Goal: Information Seeking & Learning: Learn about a topic

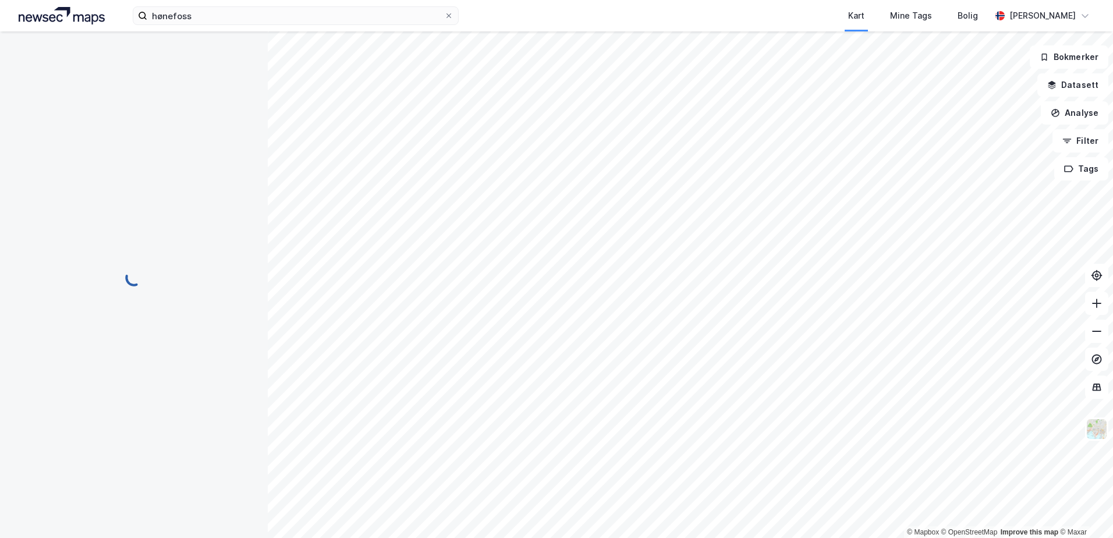
scroll to position [1, 0]
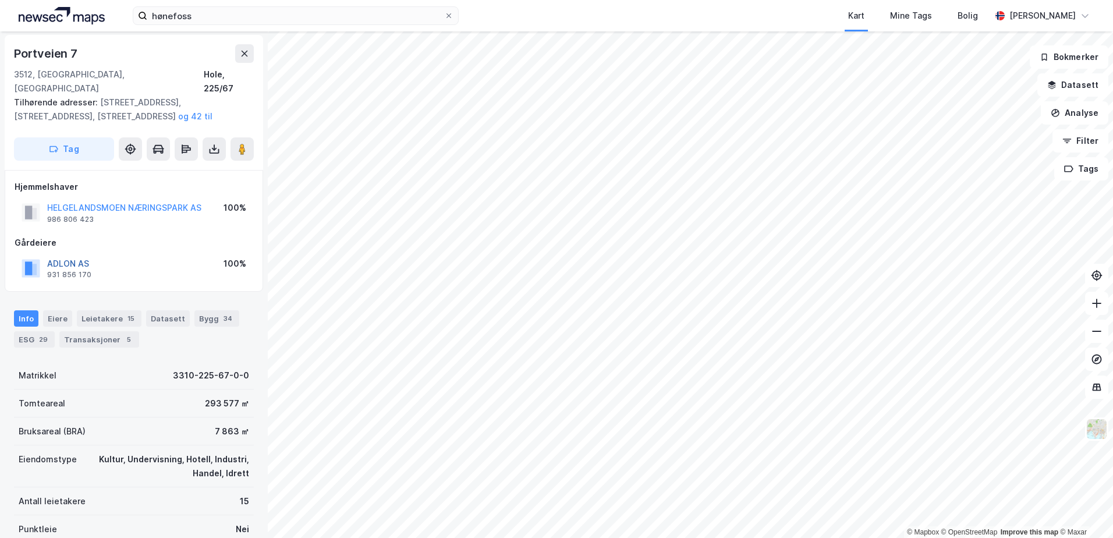
click at [0, 0] on button "ADLON AS" at bounding box center [0, 0] width 0 height 0
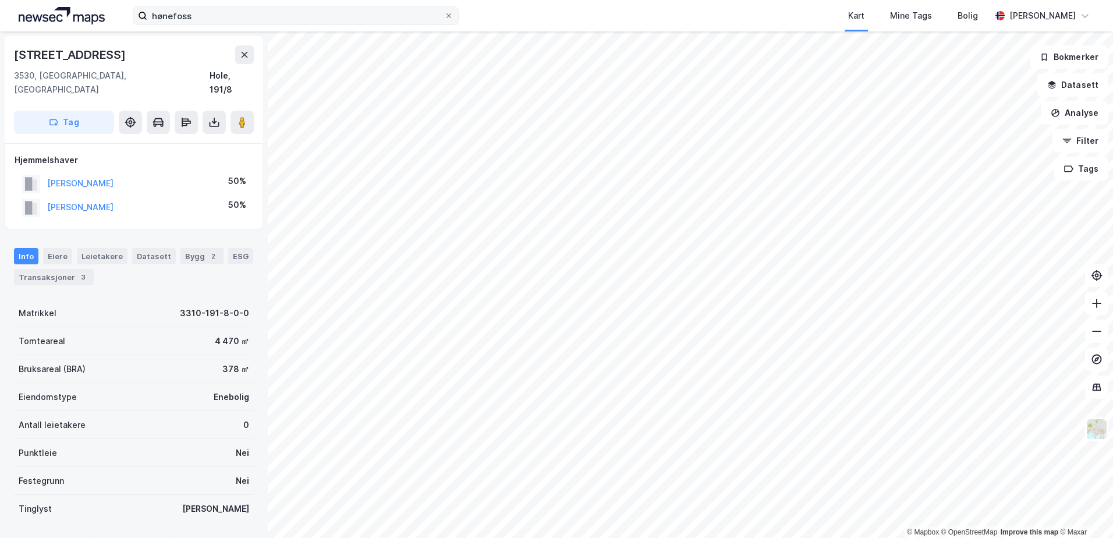
scroll to position [1, 0]
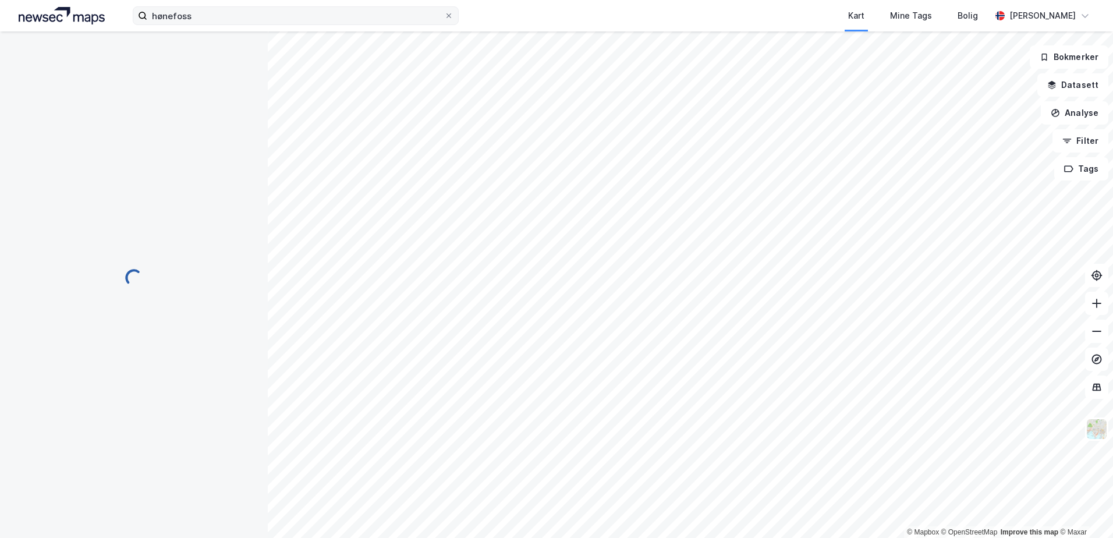
scroll to position [1, 0]
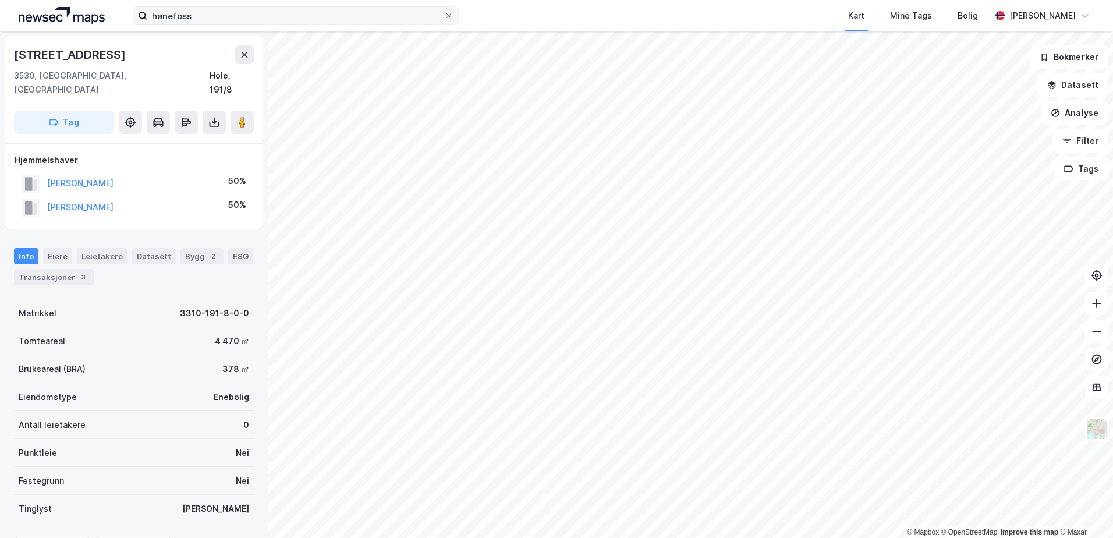
scroll to position [1, 0]
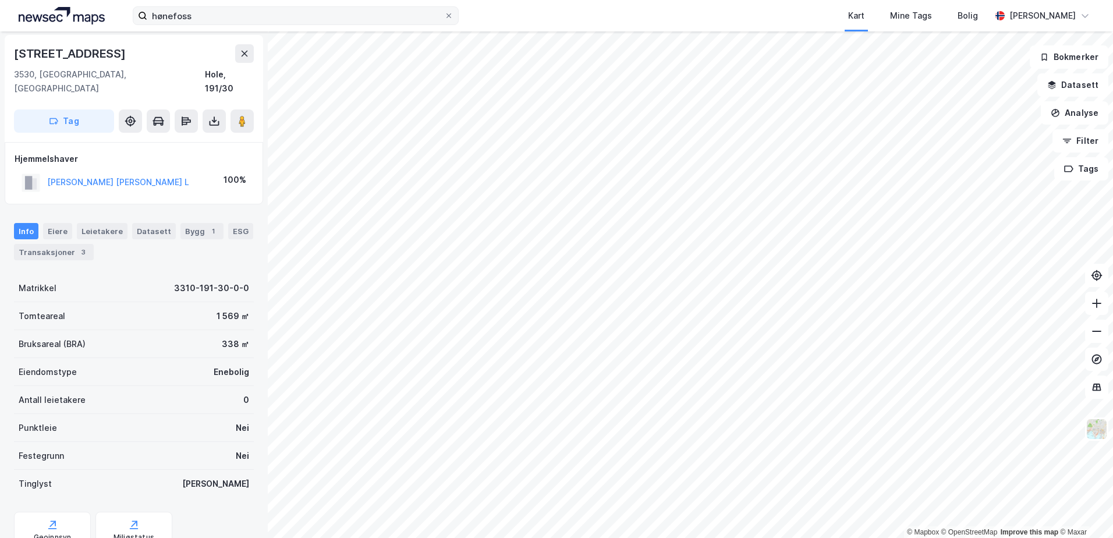
scroll to position [1, 0]
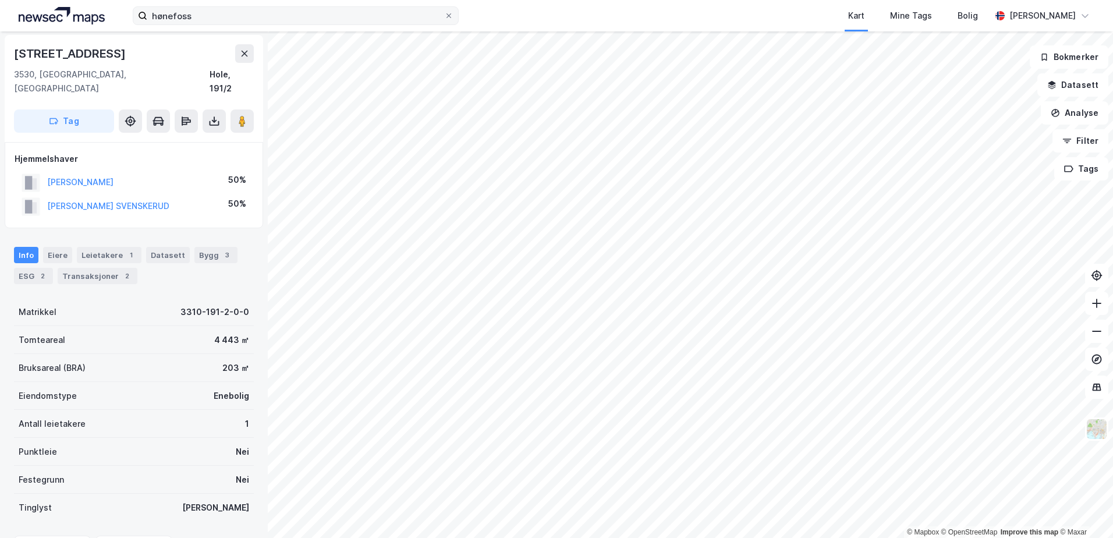
scroll to position [1, 0]
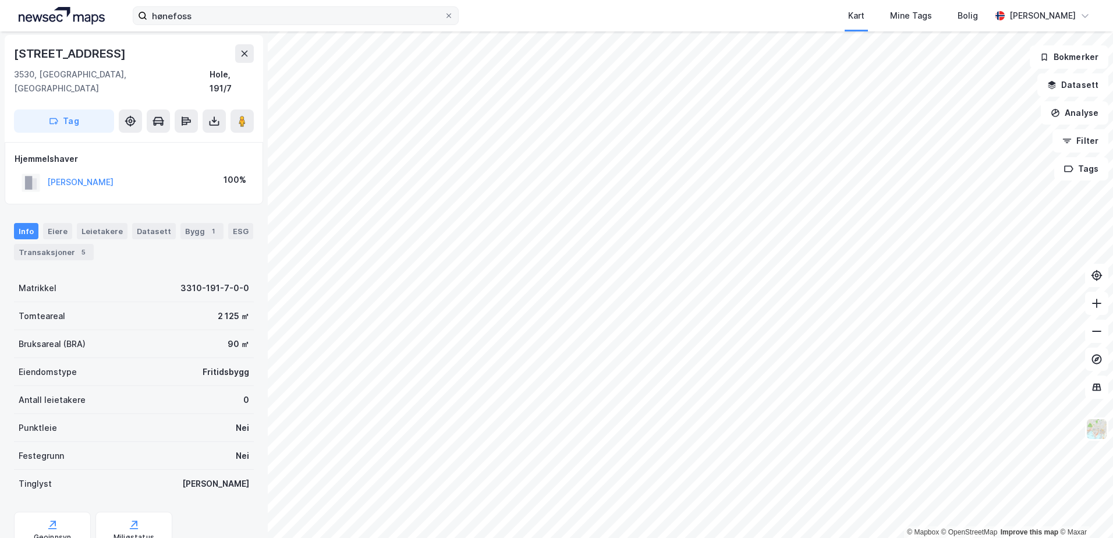
scroll to position [1, 0]
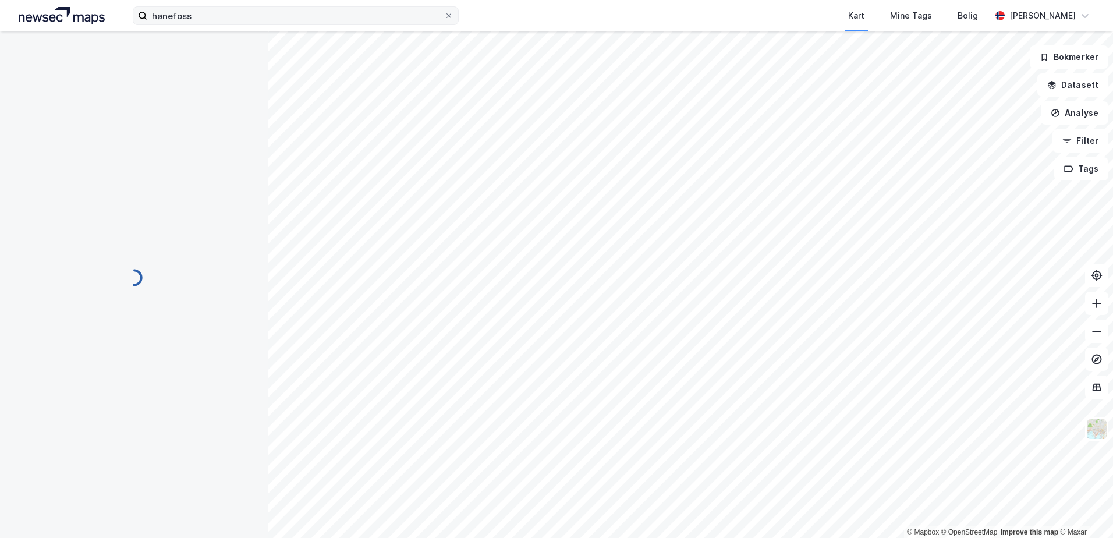
scroll to position [1, 0]
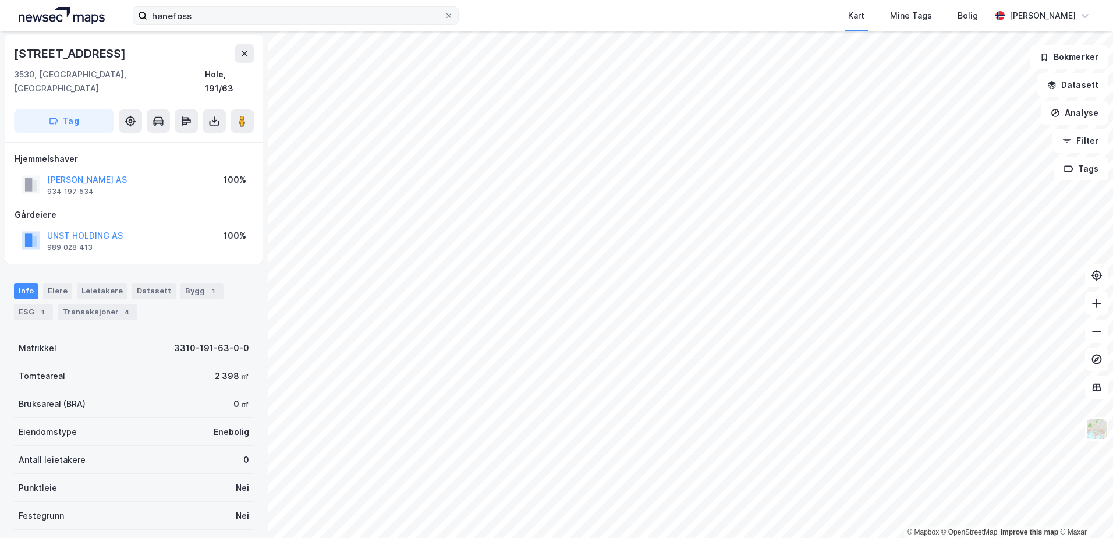
scroll to position [1, 0]
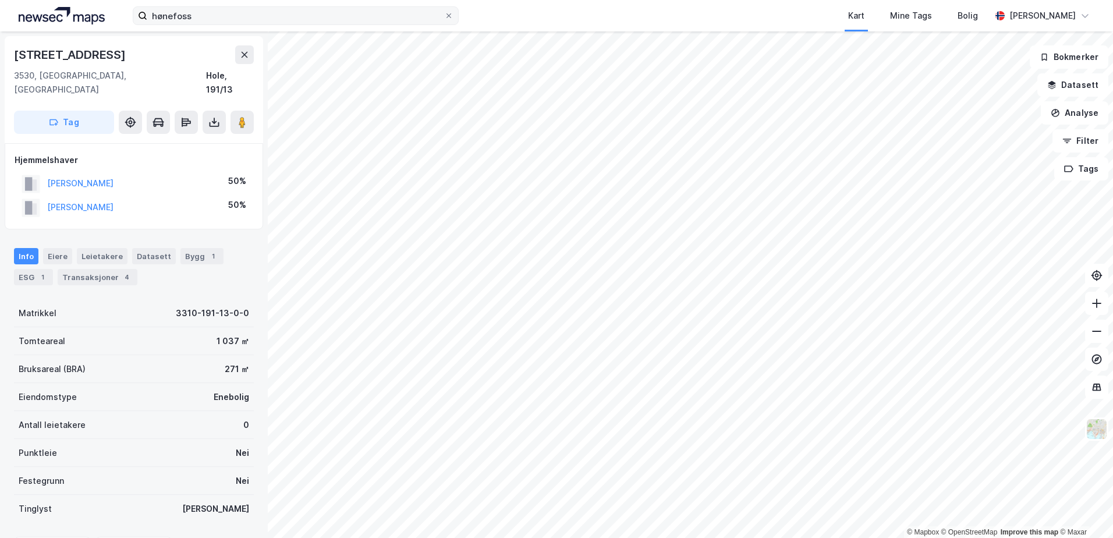
scroll to position [1, 0]
